Goal: Task Accomplishment & Management: Manage account settings

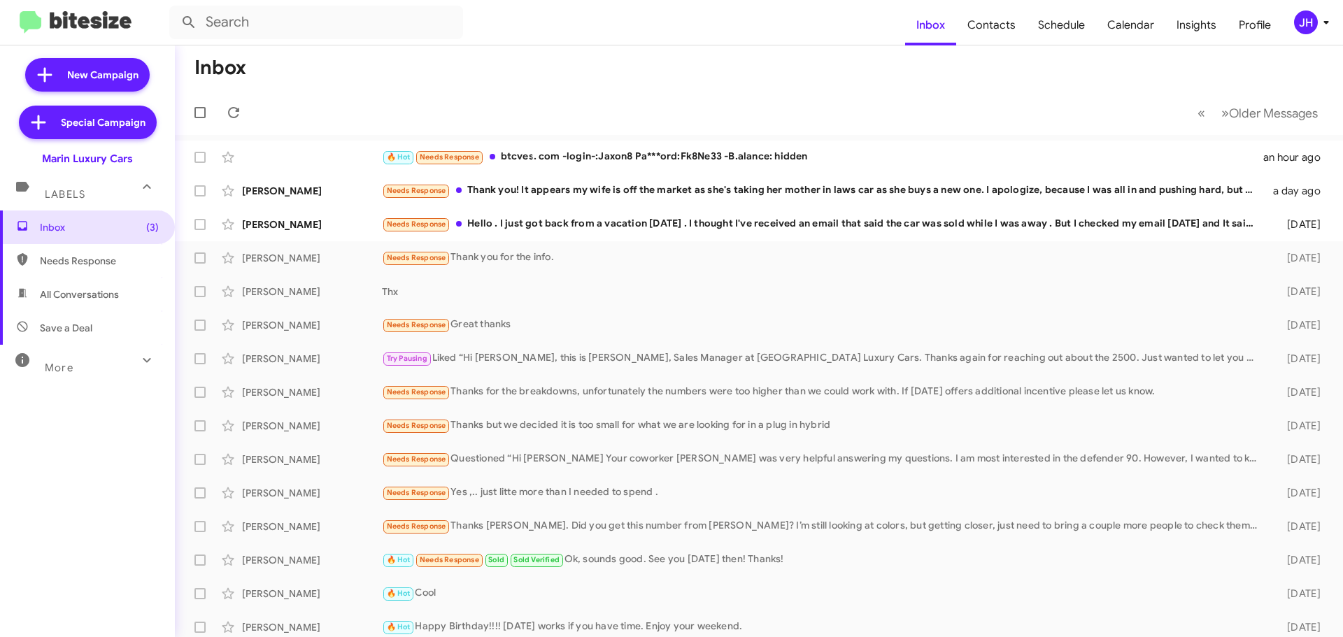
click at [1320, 19] on icon at bounding box center [1326, 22] width 17 height 17
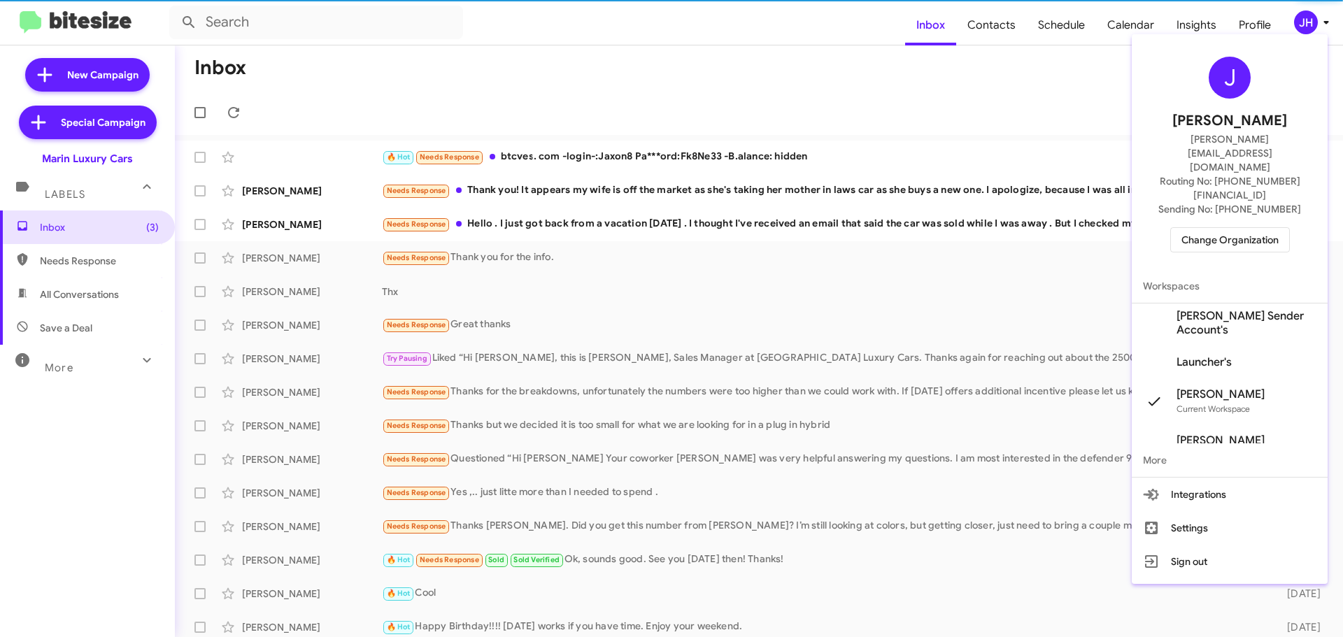
click at [1234, 228] on span "Change Organization" at bounding box center [1230, 240] width 97 height 24
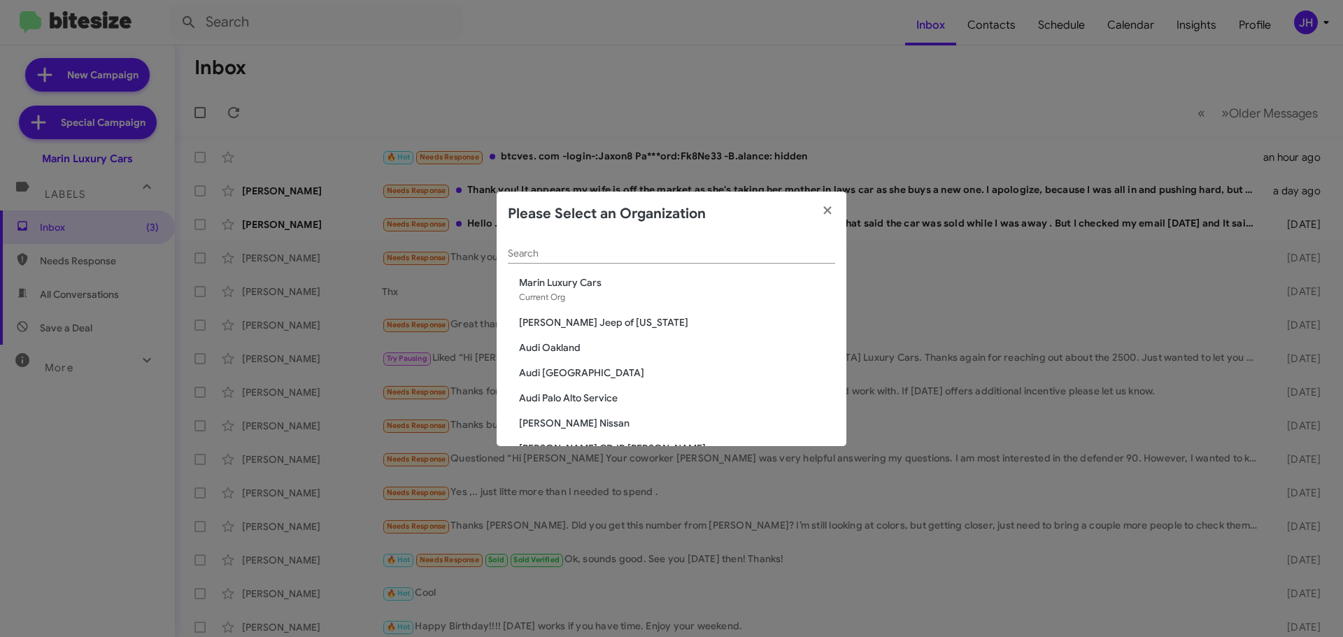
click at [590, 262] on div "Search" at bounding box center [671, 249] width 327 height 27
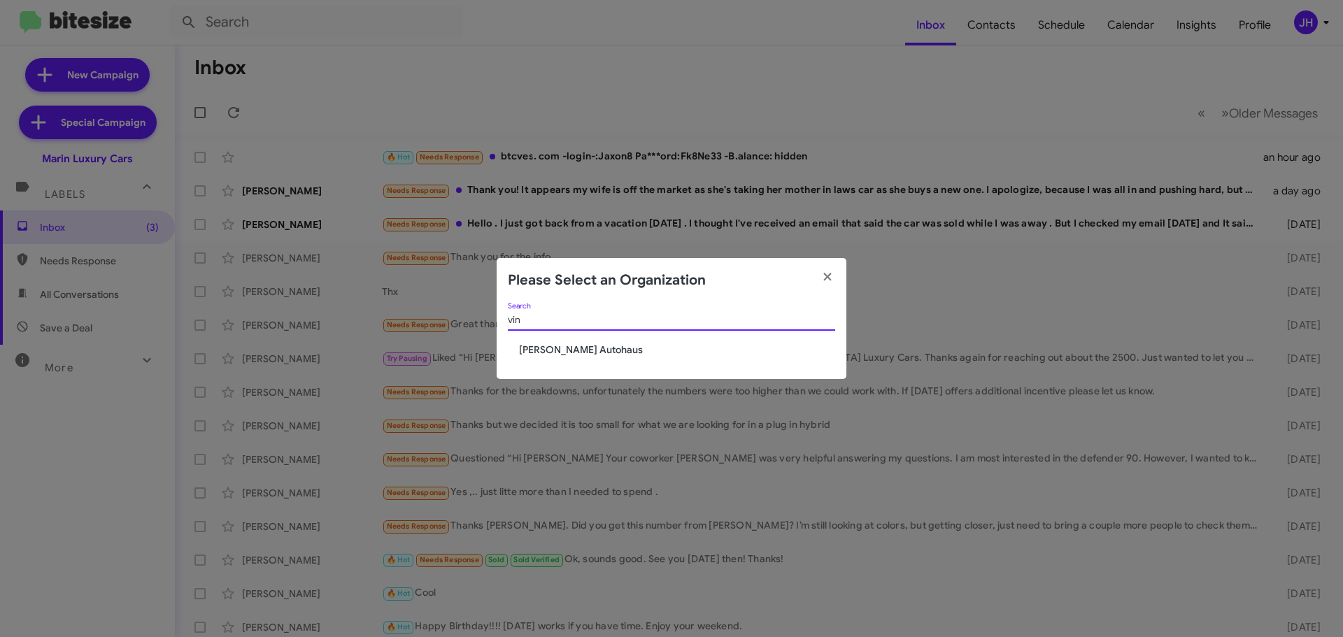
type input "vin"
click at [561, 344] on span "[PERSON_NAME] Autohaus" at bounding box center [677, 350] width 316 height 14
